Goal: Find specific page/section: Find specific page/section

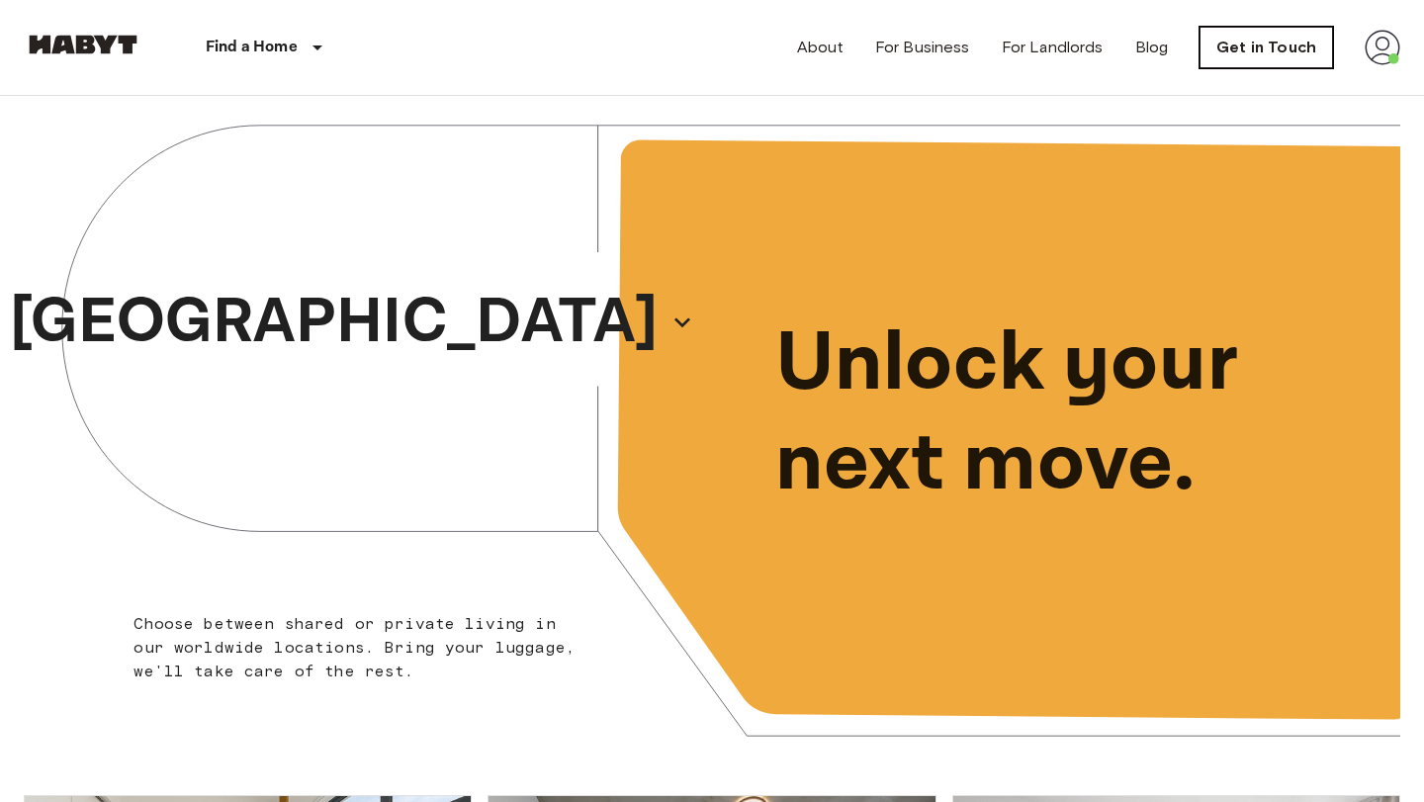
click at [1223, 50] on link "Get in Touch" at bounding box center [1267, 48] width 134 height 42
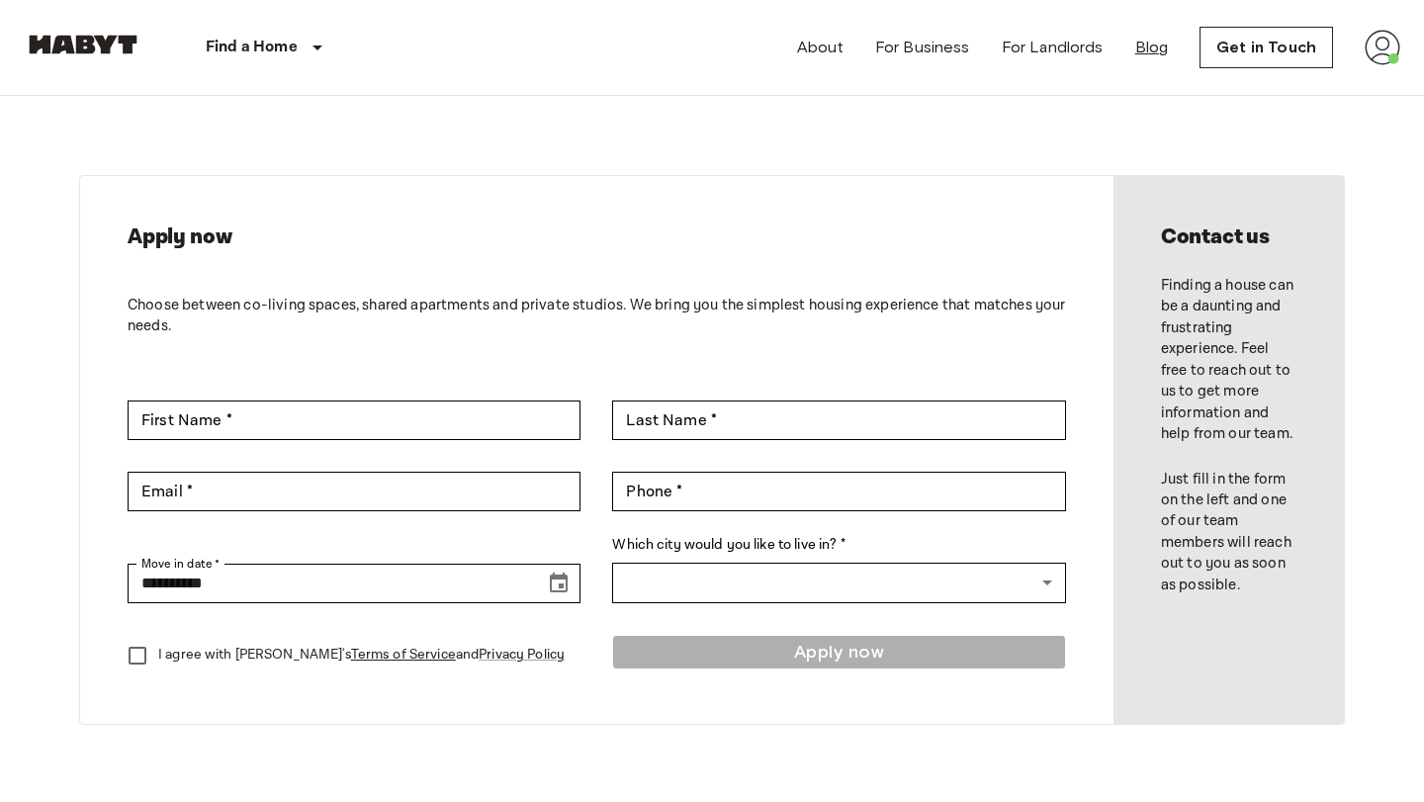
click at [1167, 55] on link "Blog" at bounding box center [1152, 48] width 34 height 24
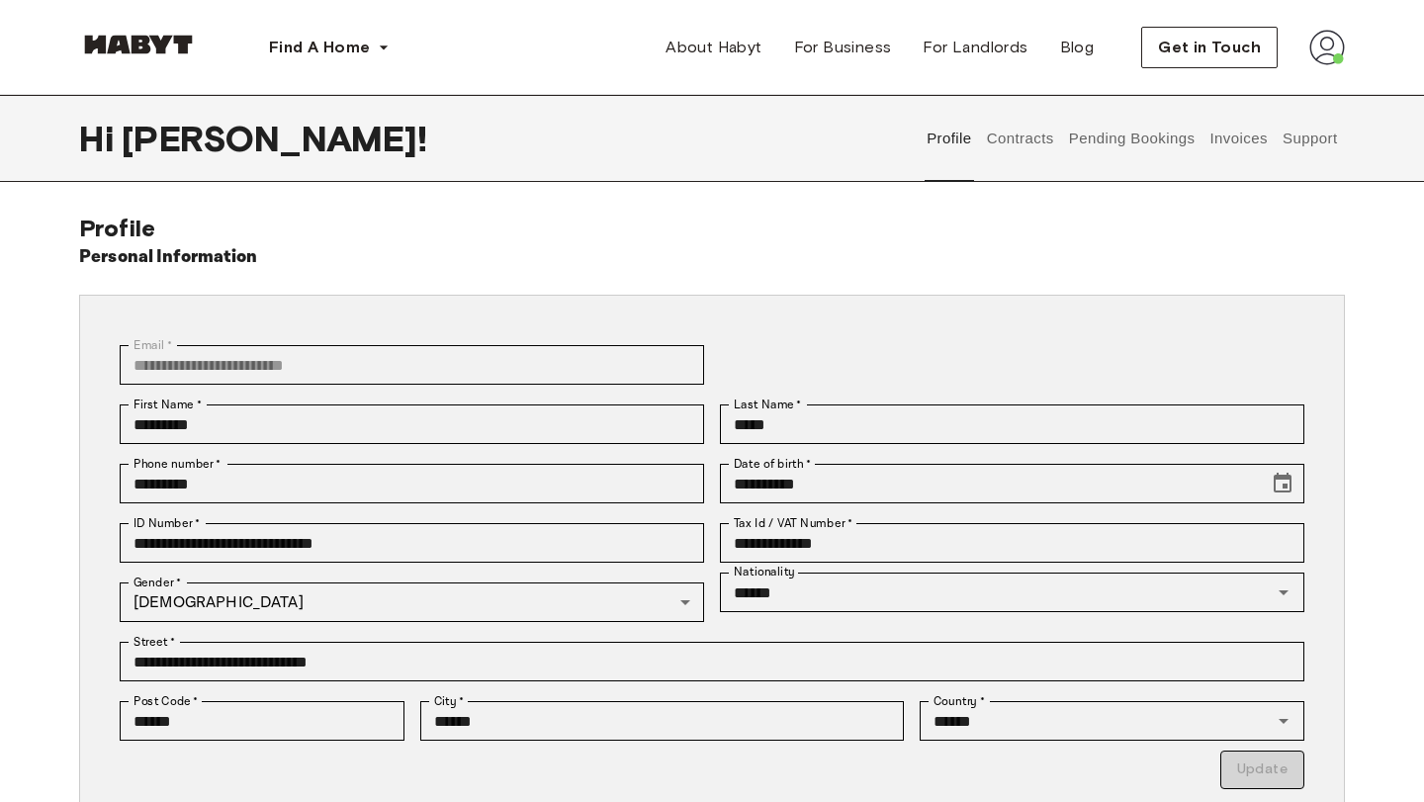
click at [1049, 139] on button "Contracts" at bounding box center [1020, 138] width 72 height 87
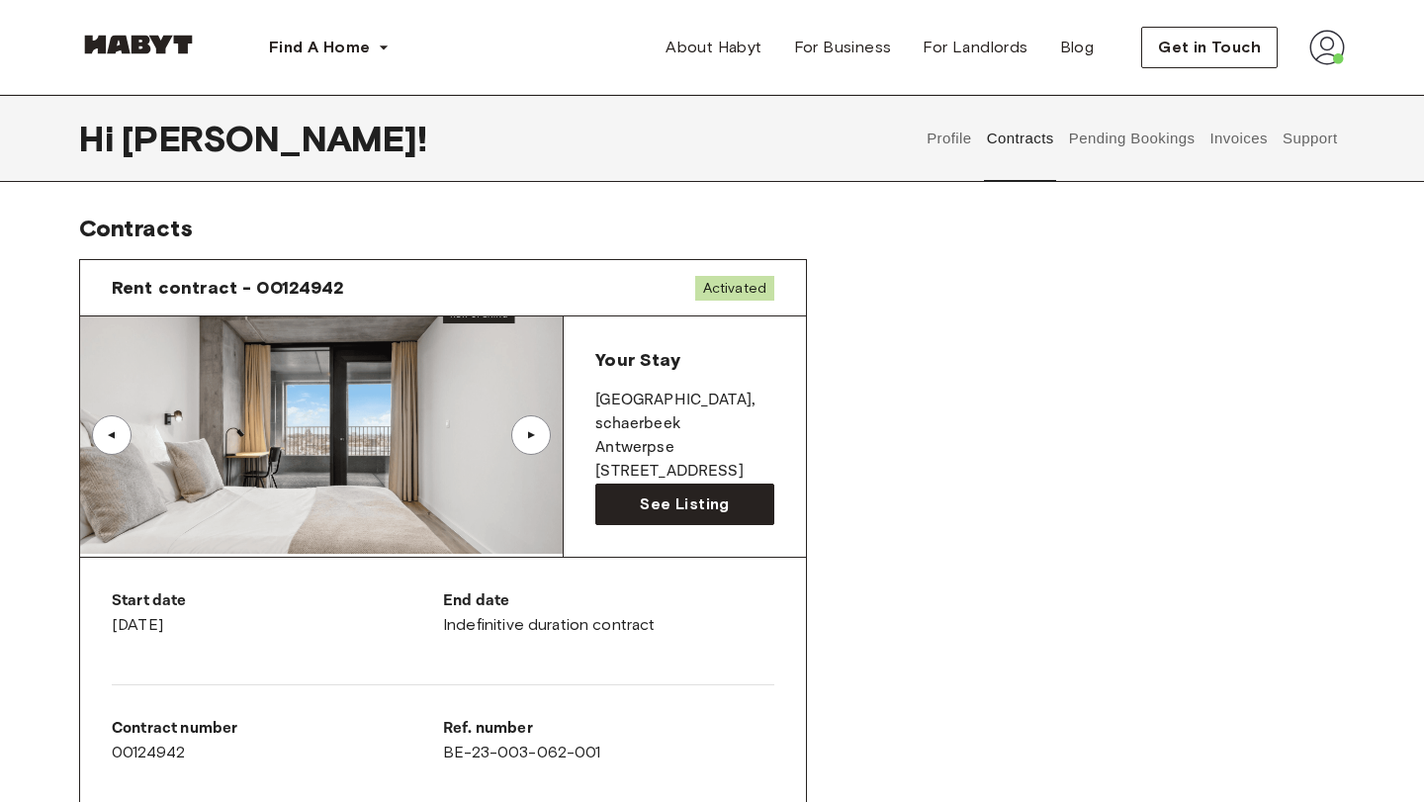
click at [1301, 134] on button "Support" at bounding box center [1310, 138] width 60 height 87
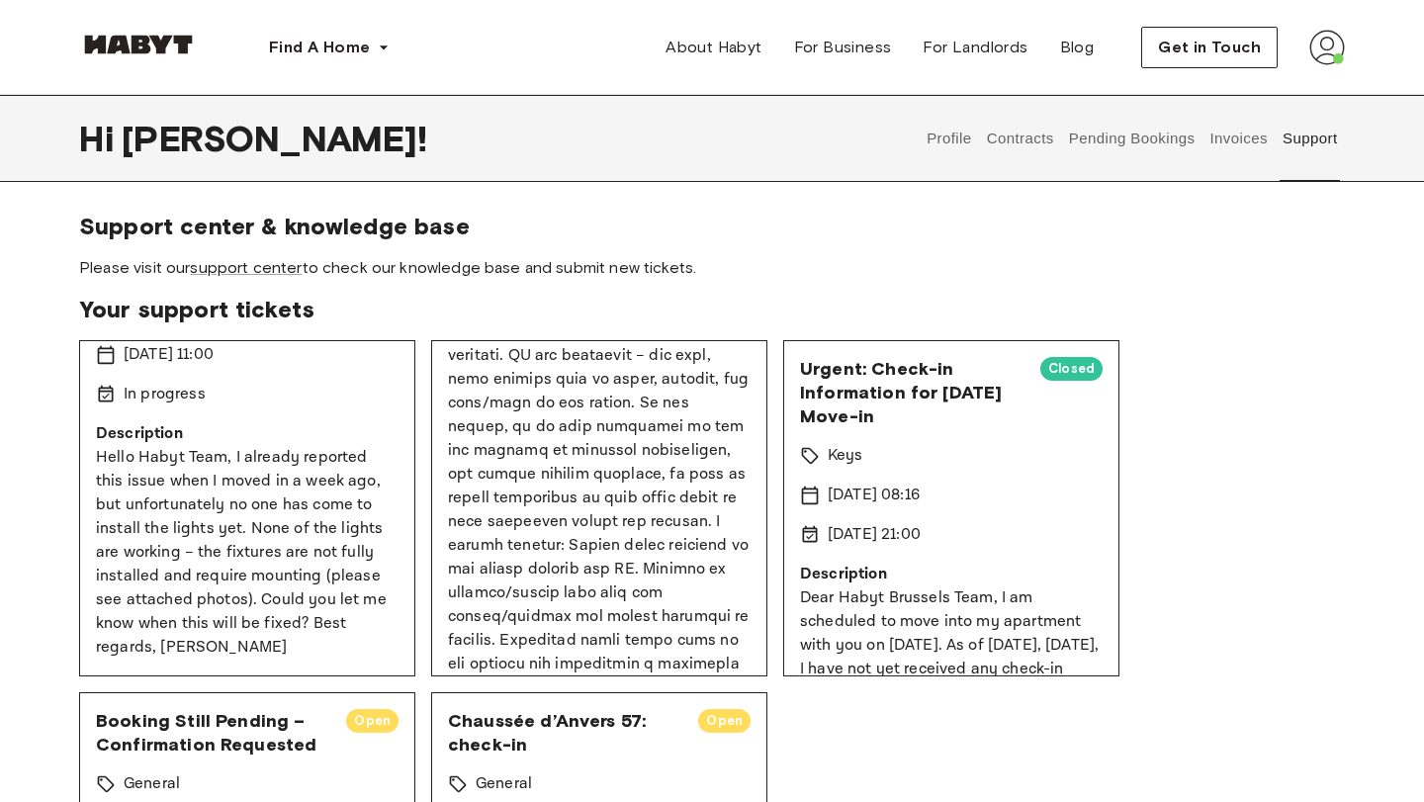
scroll to position [1211, 0]
